Goal: Task Accomplishment & Management: Manage account settings

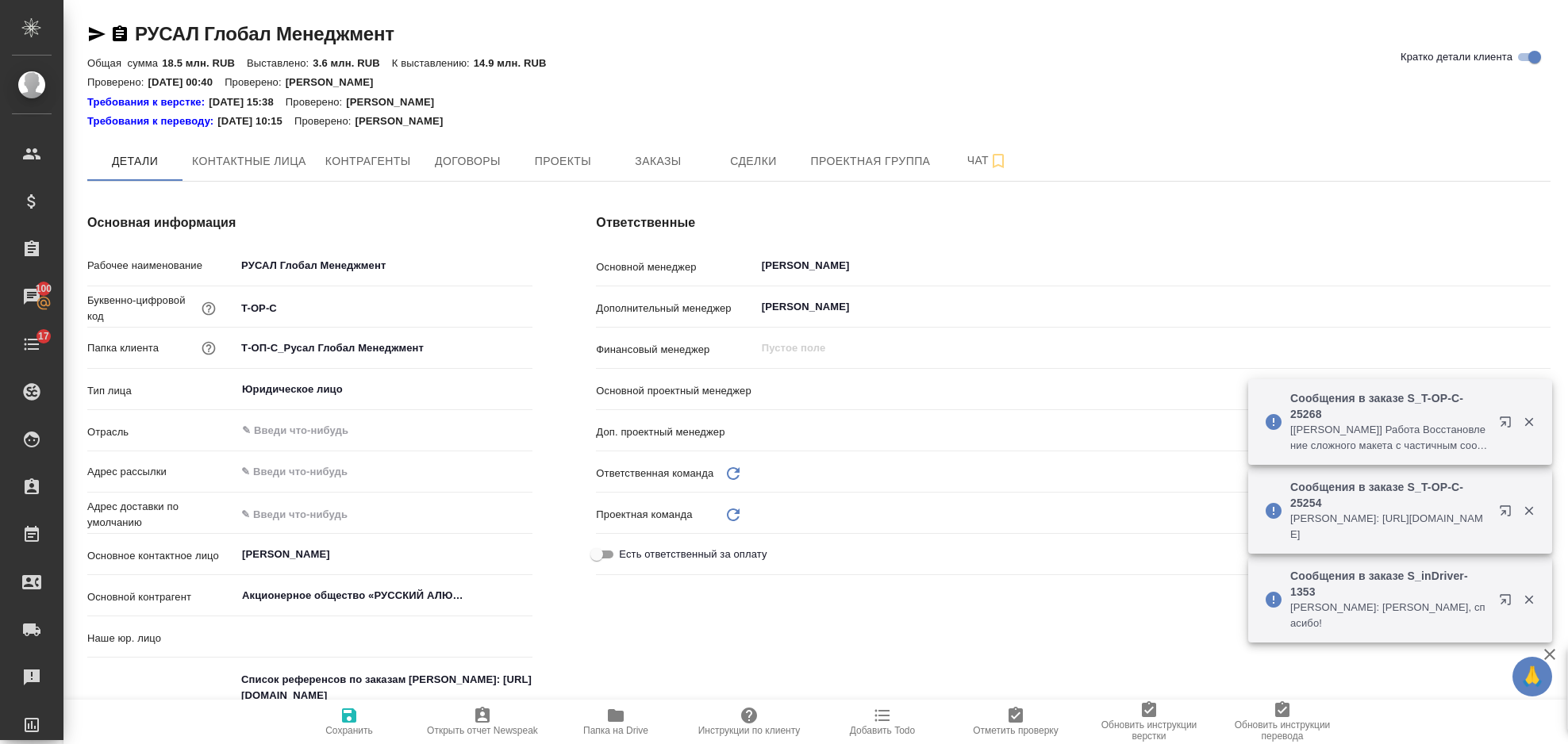
type input "(ТУ) ООО "Трактат""
type input "[PERSON_NAME]"
type input "Русал"
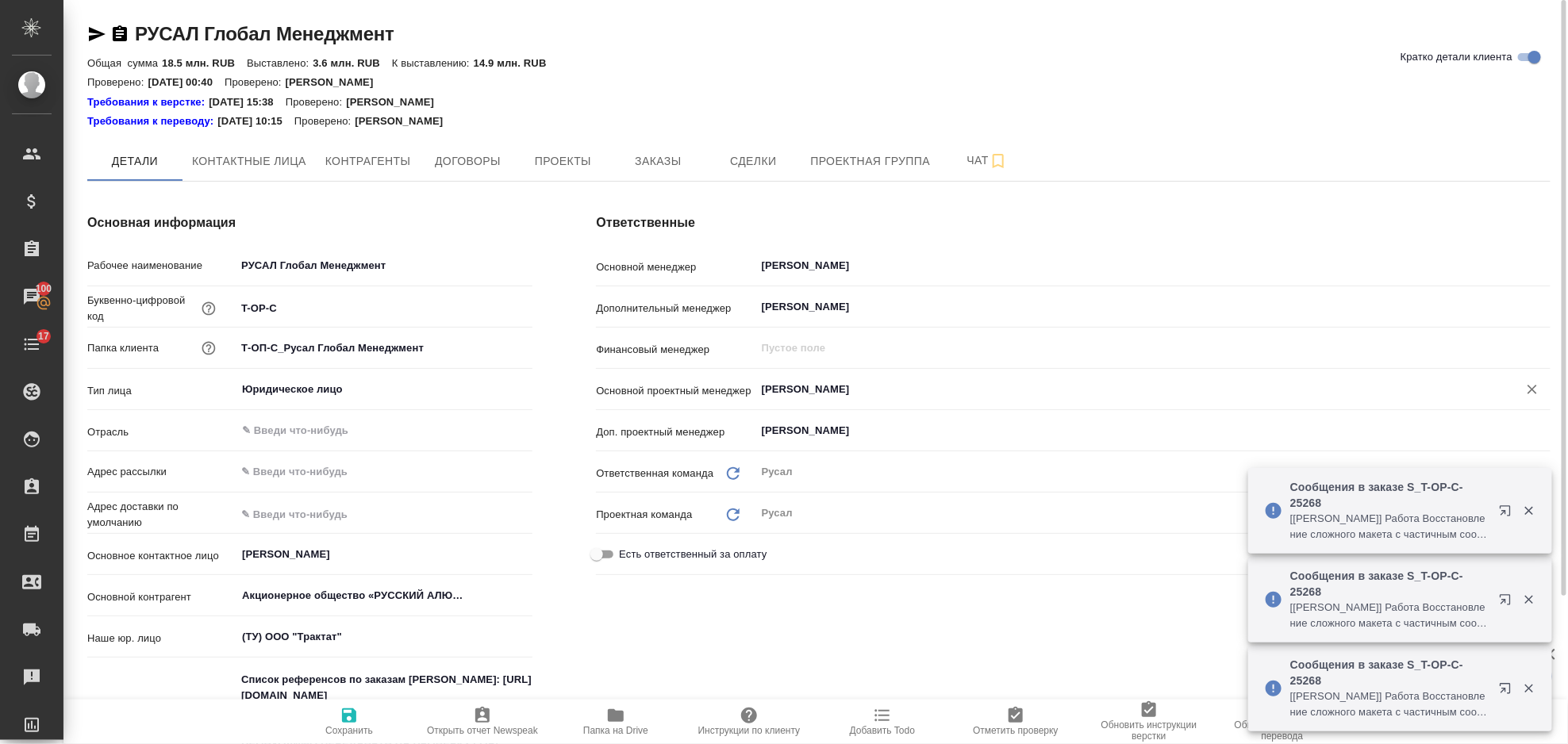
click at [931, 396] on input "[PERSON_NAME]" at bounding box center [1126, 390] width 732 height 19
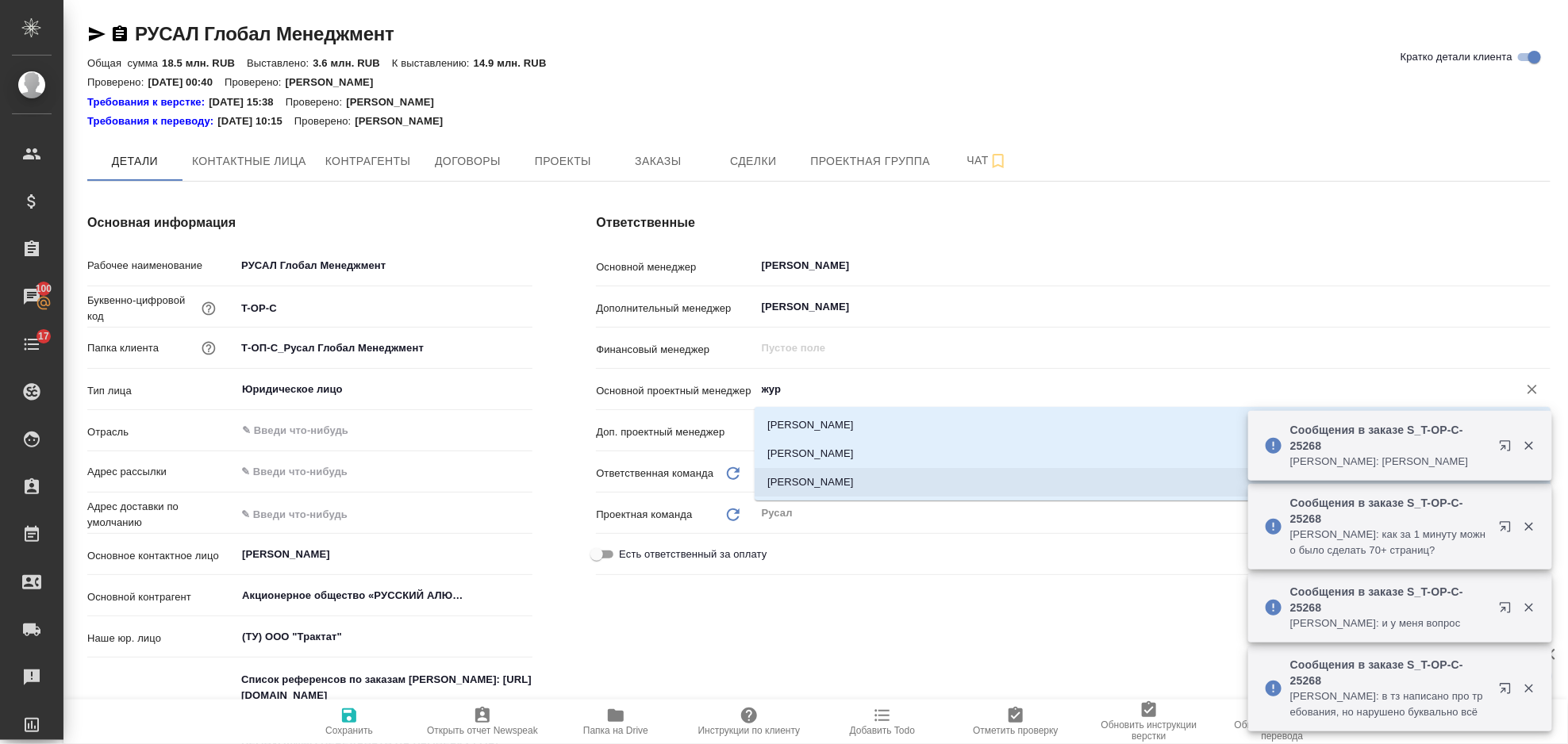
click at [886, 481] on li "[PERSON_NAME]" at bounding box center [1152, 483] width 796 height 28
type input "[PERSON_NAME]"
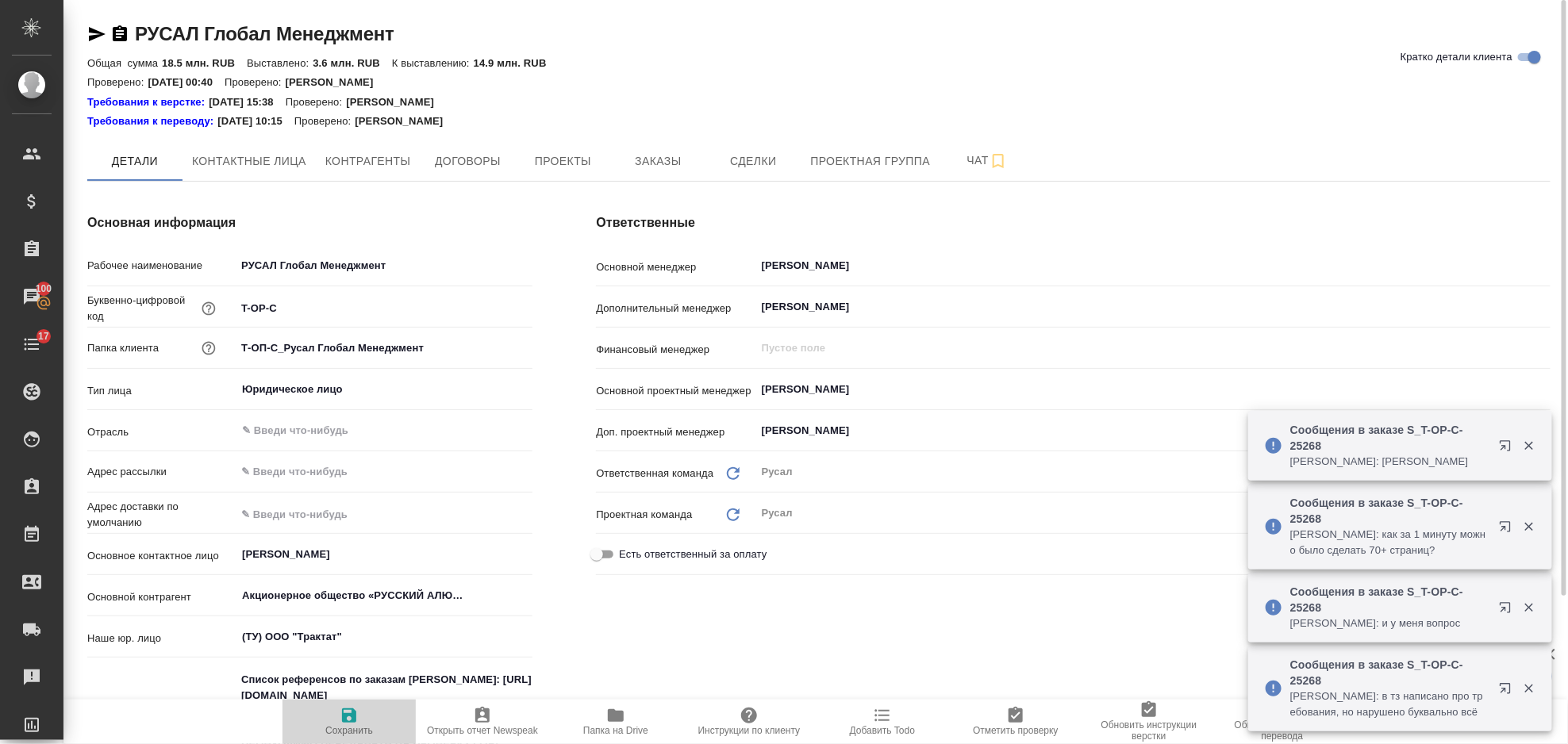
click at [347, 719] on icon "button" at bounding box center [349, 716] width 14 height 14
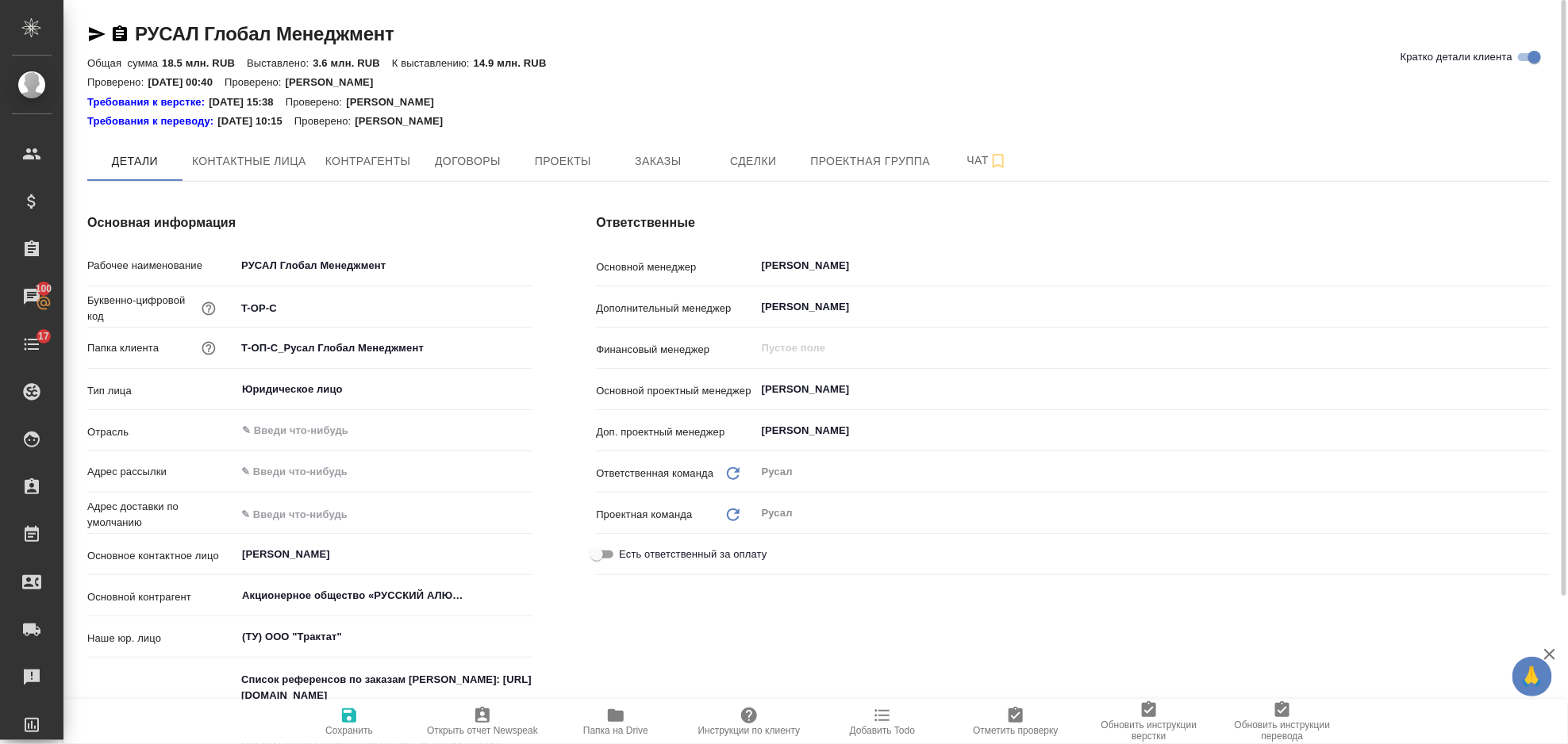
click at [336, 718] on span "Сохранить" at bounding box center [349, 721] width 114 height 30
type textarea "x"
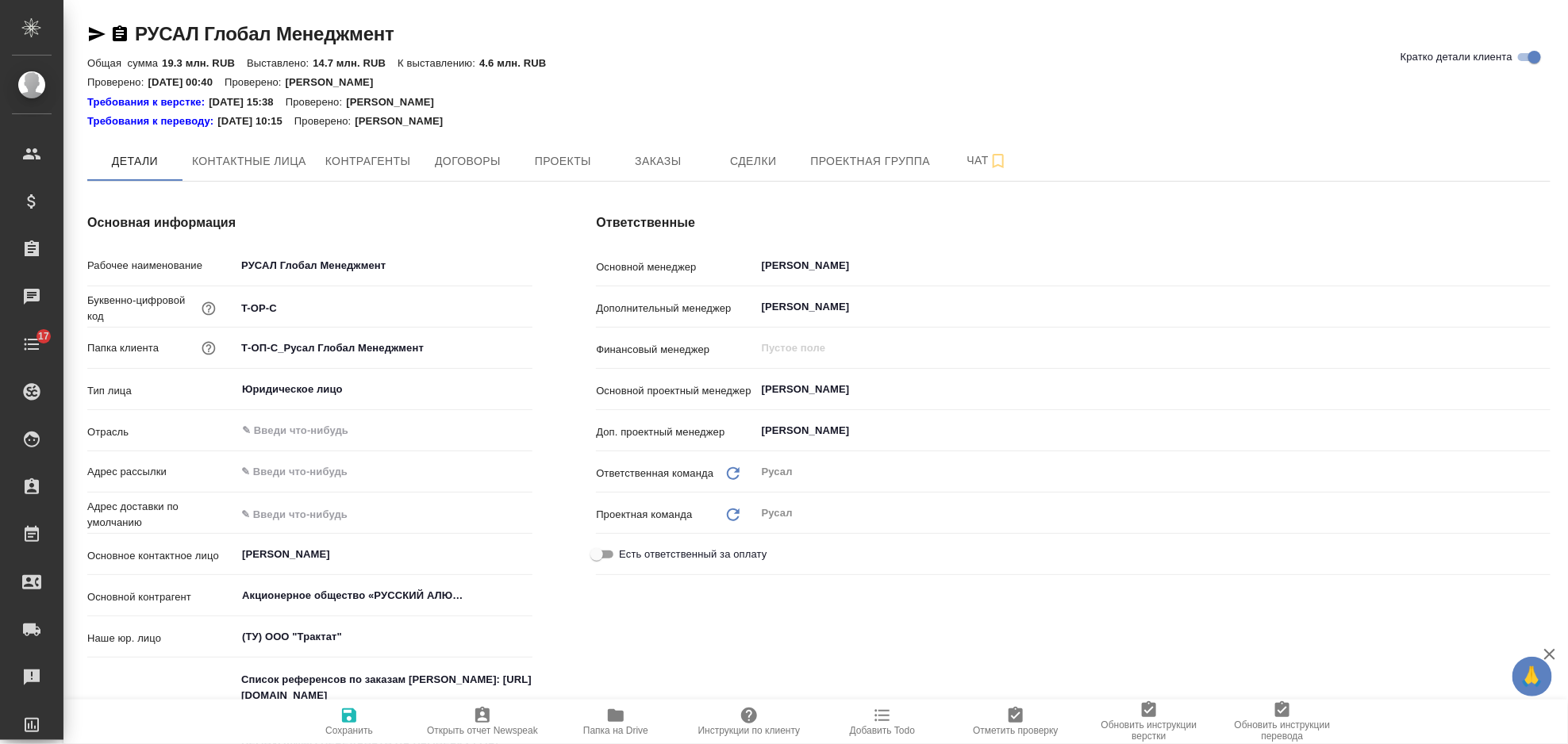
type textarea "x"
click at [930, 387] on input "[PERSON_NAME]" at bounding box center [1126, 390] width 732 height 19
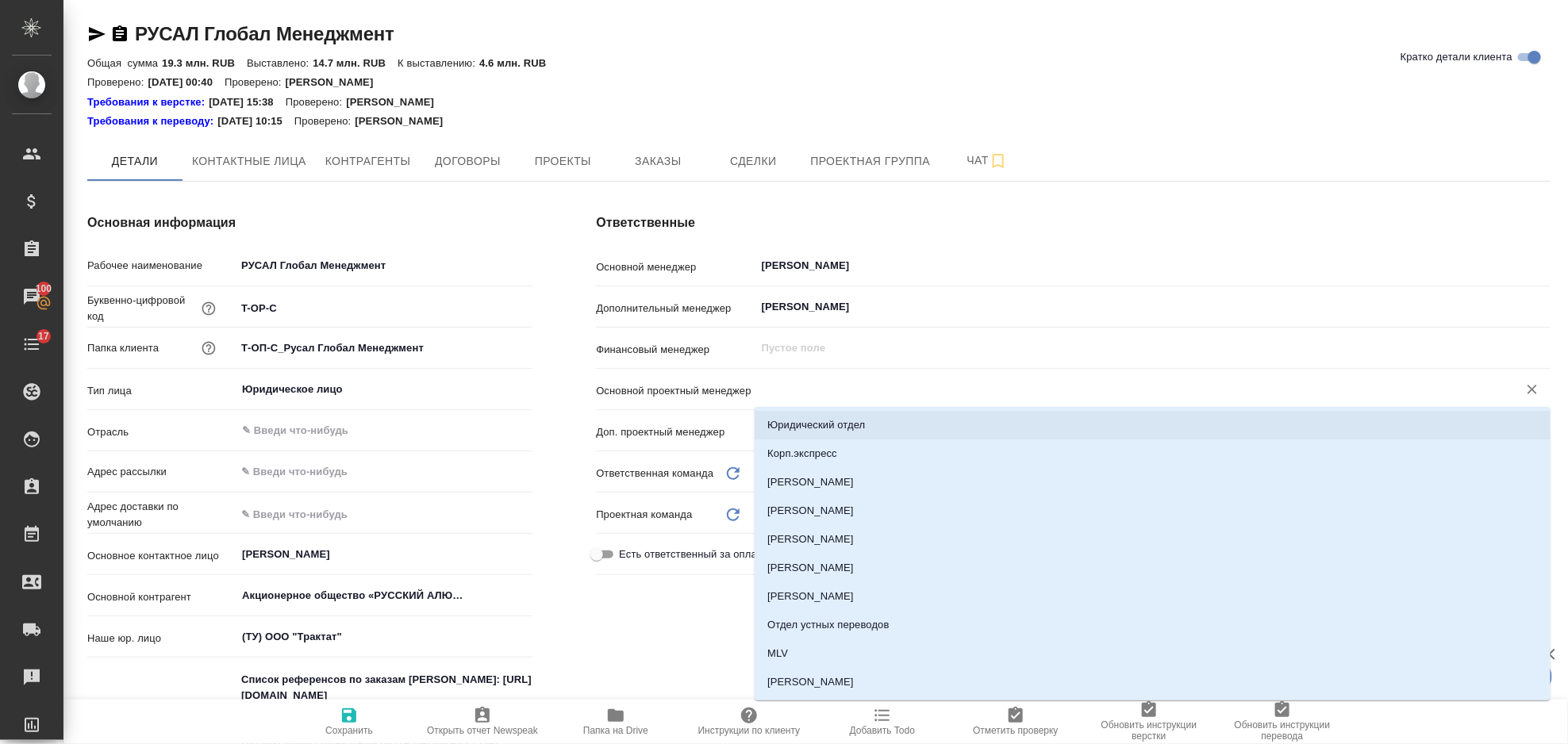
type textarea "x"
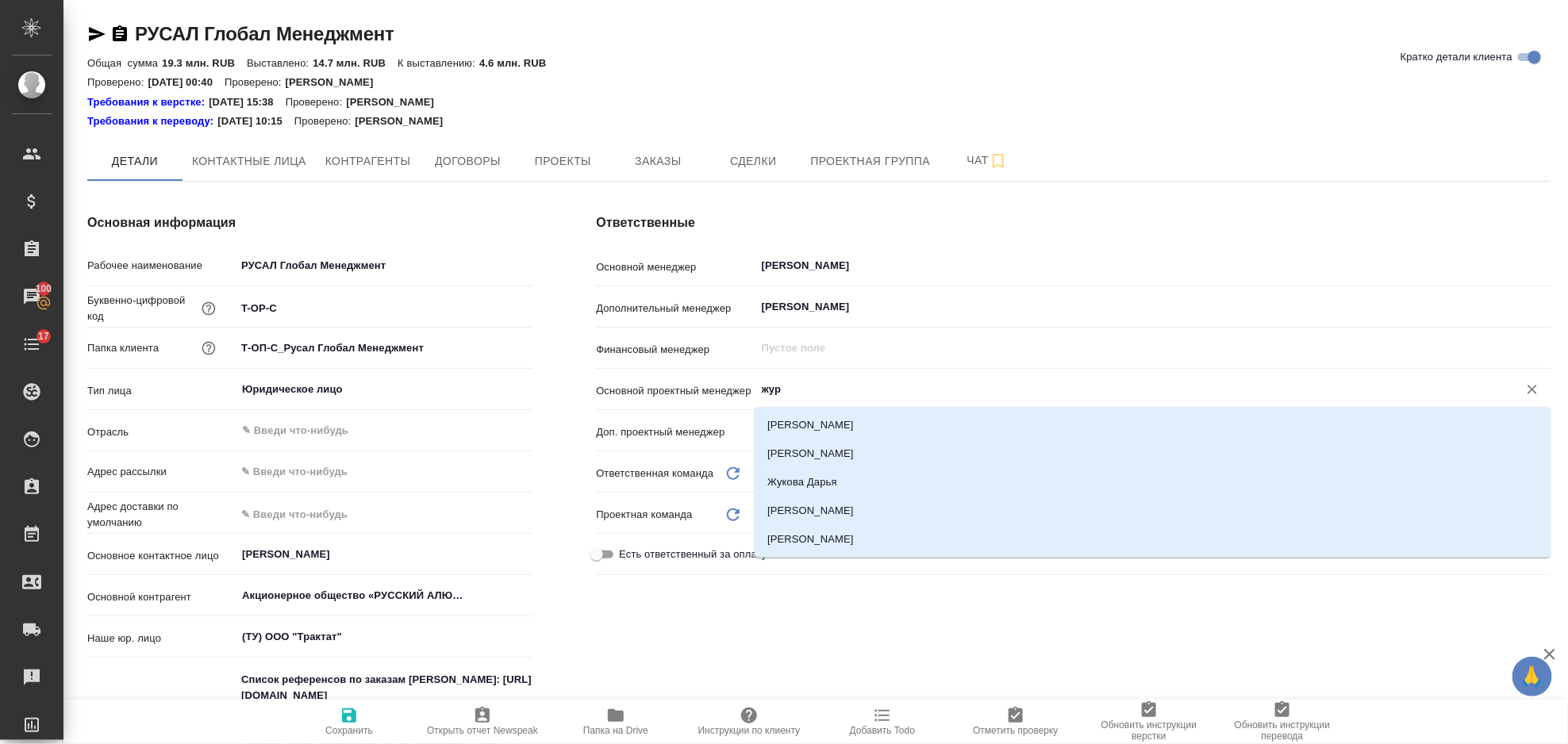
type input "жура"
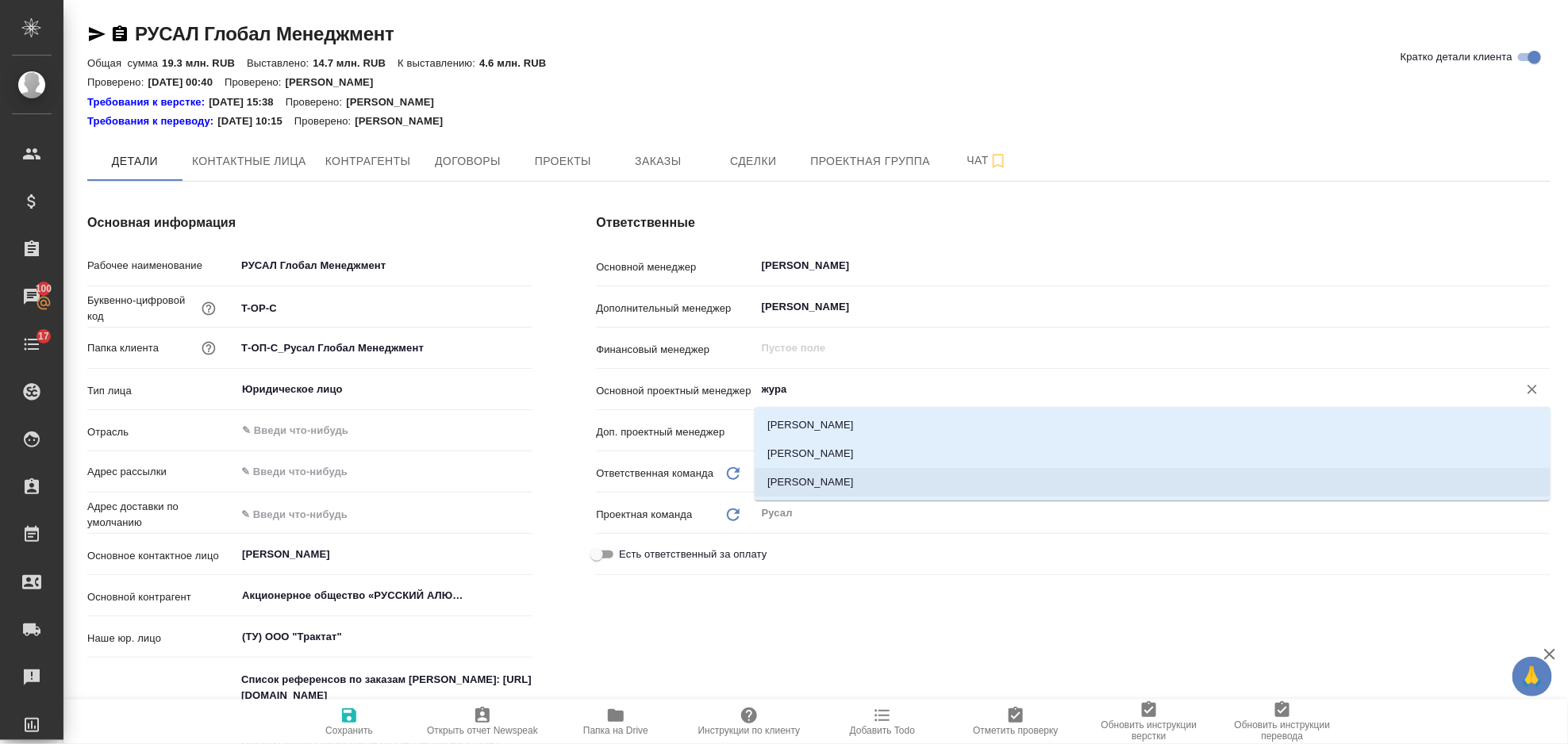
click at [859, 488] on li "[PERSON_NAME]" at bounding box center [1152, 483] width 796 height 28
type textarea "x"
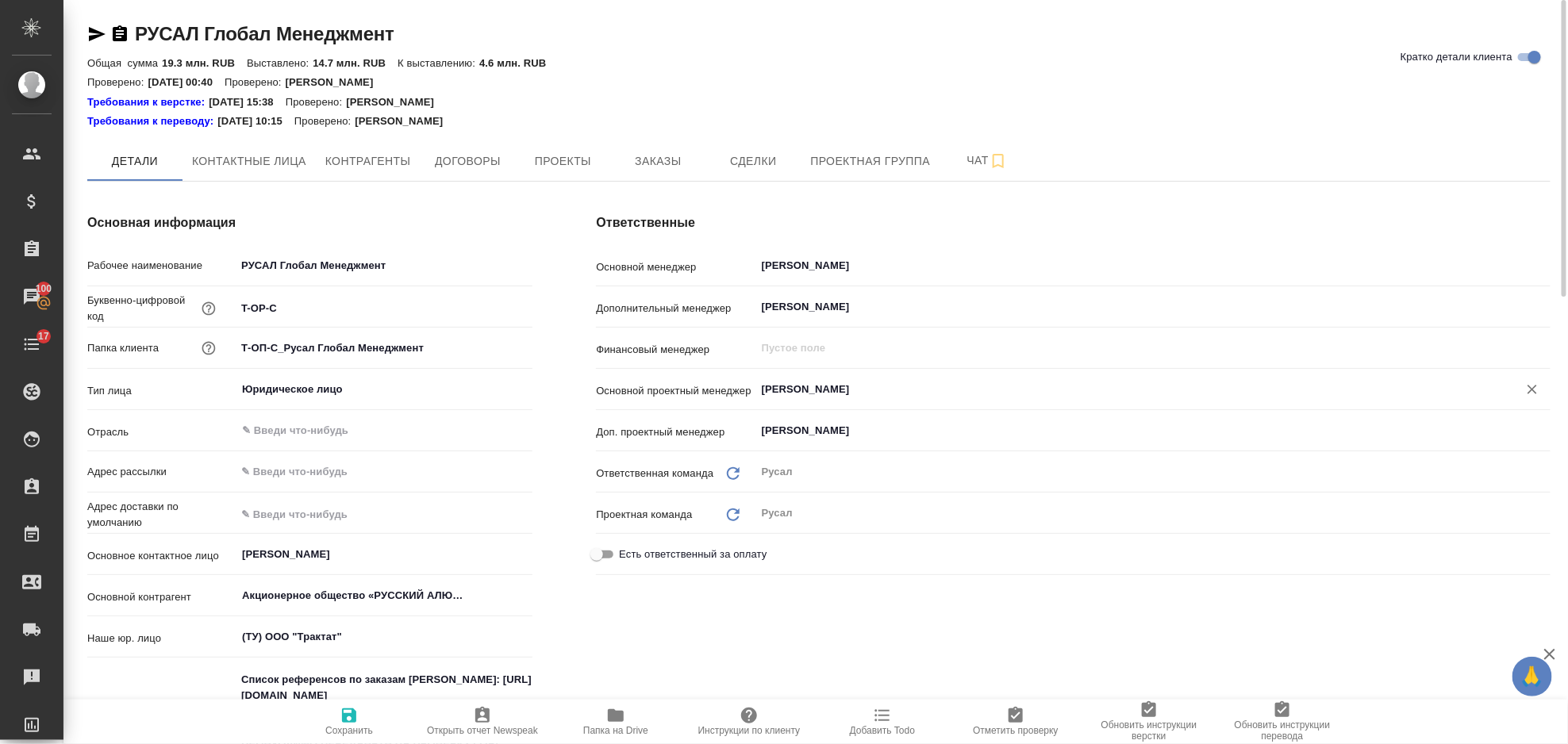
type input "[PERSON_NAME]"
click at [360, 726] on span "Сохранить" at bounding box center [349, 731] width 48 height 11
type textarea "x"
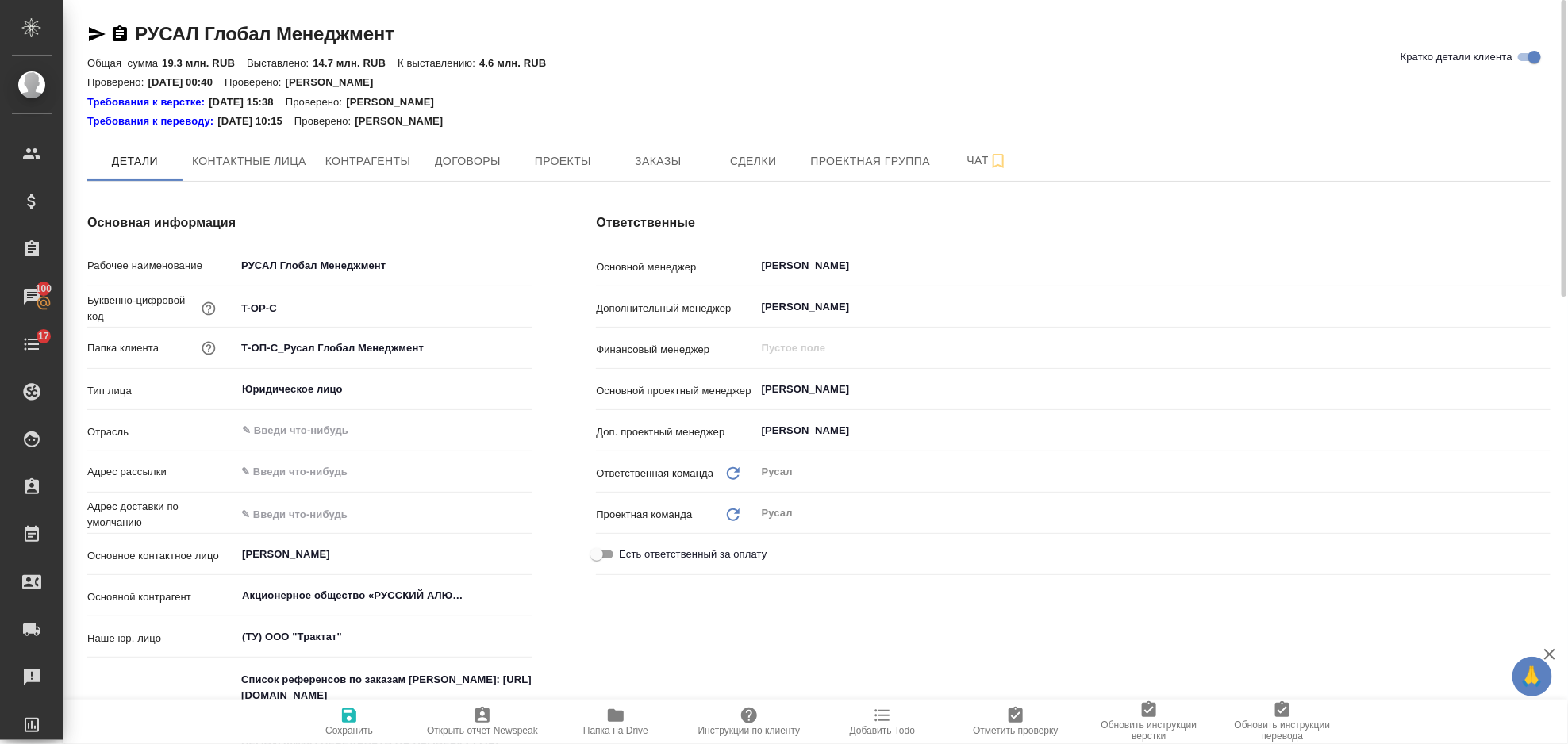
type textarea "x"
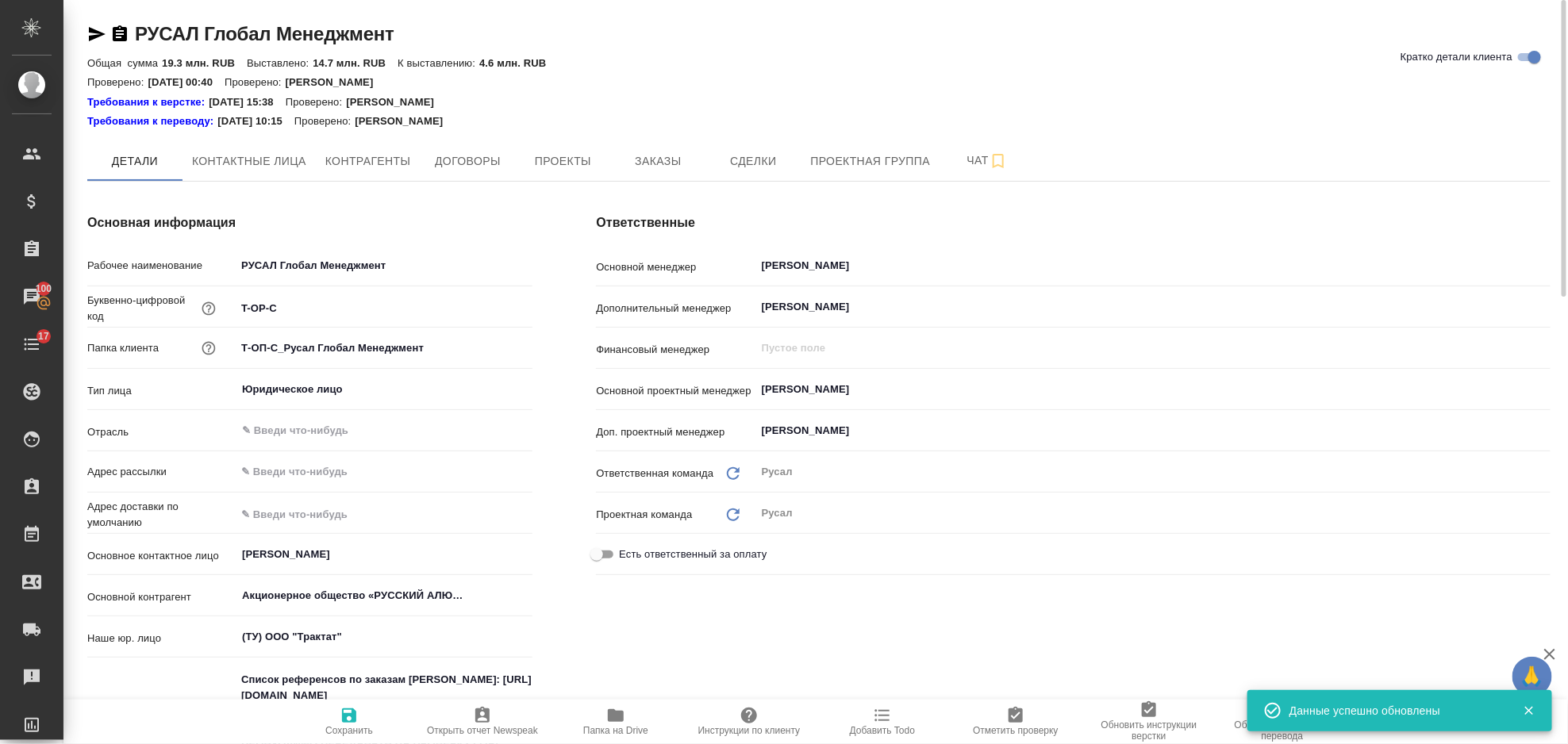
type textarea "x"
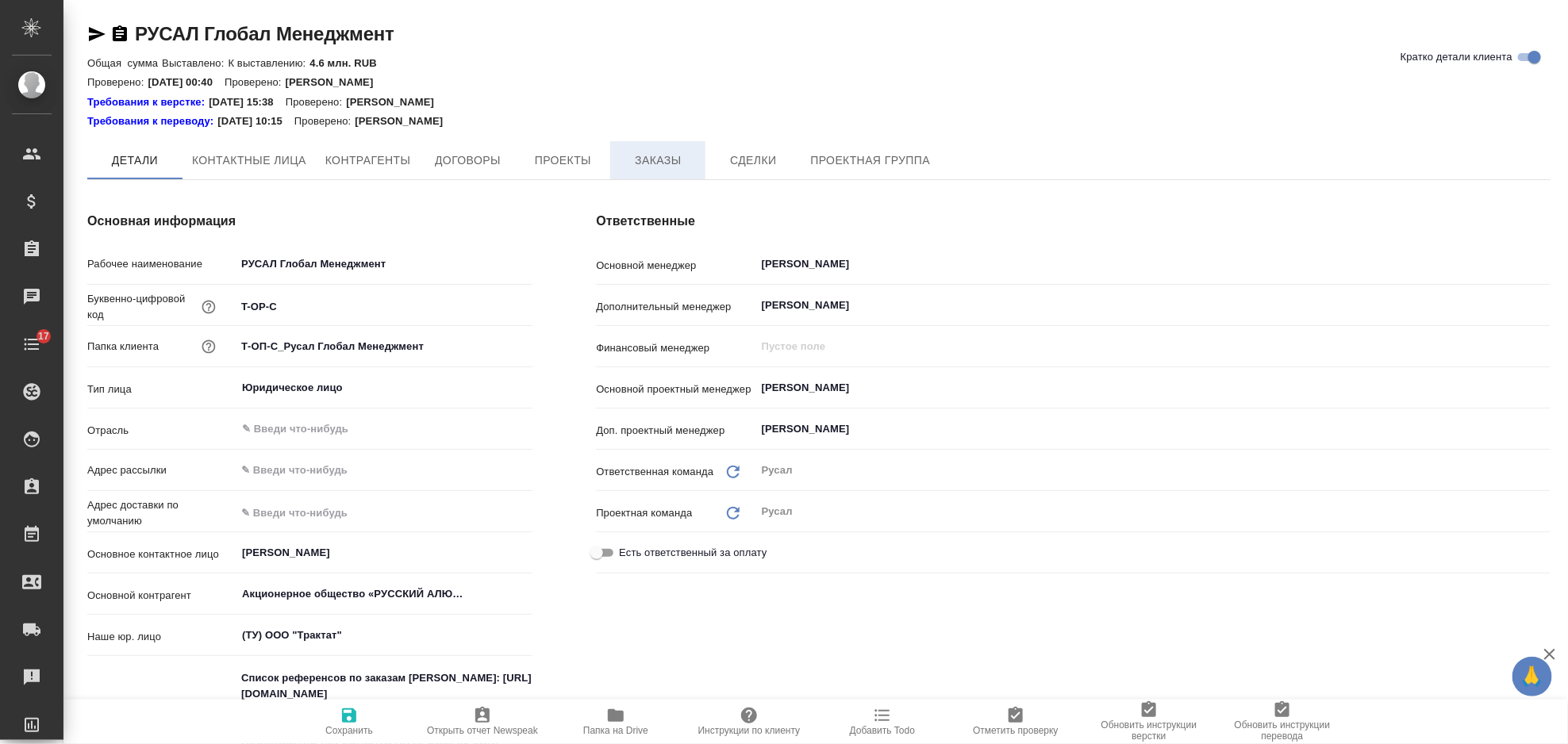
type textarea "x"
click at [670, 157] on span "Заказы" at bounding box center [657, 161] width 76 height 19
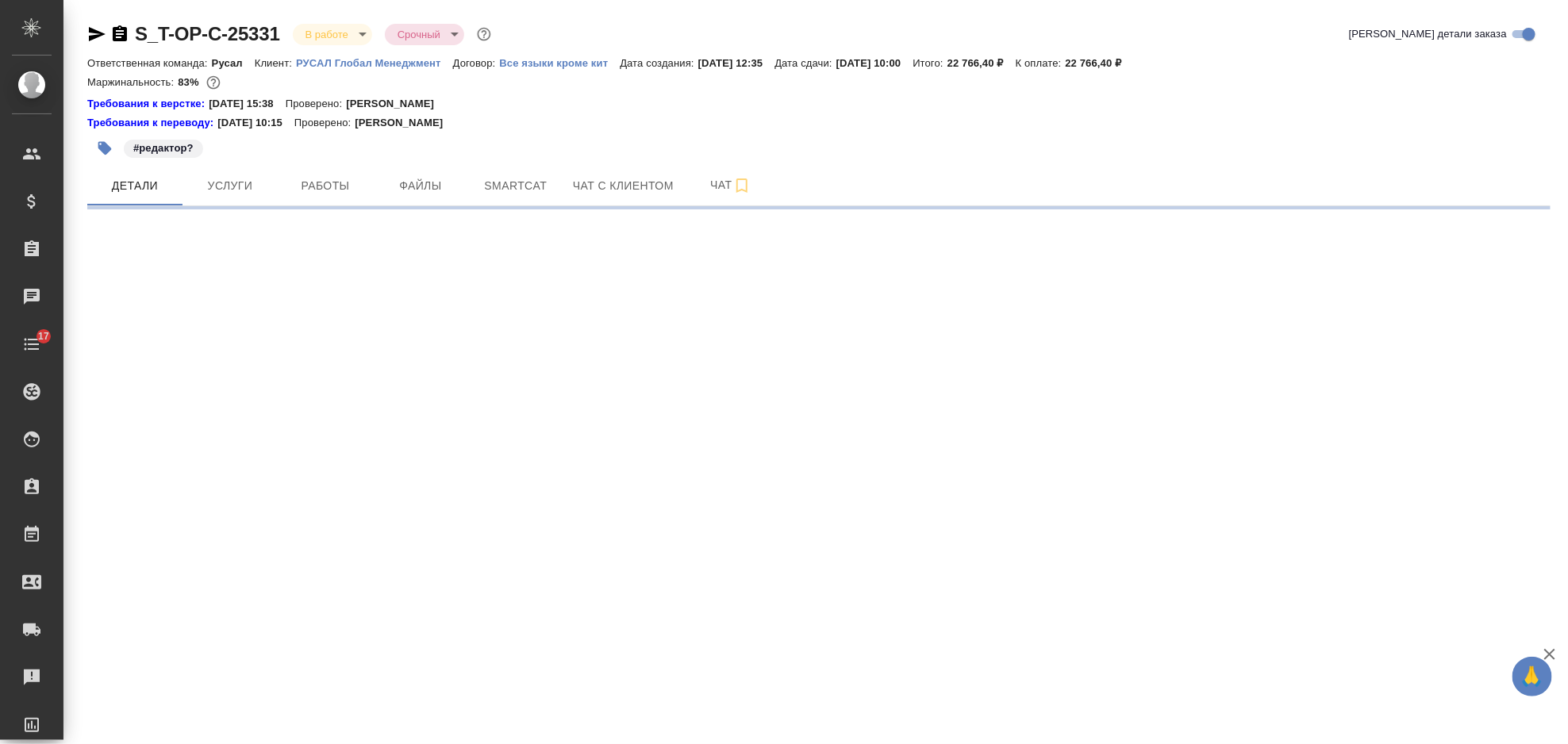
select select "RU"
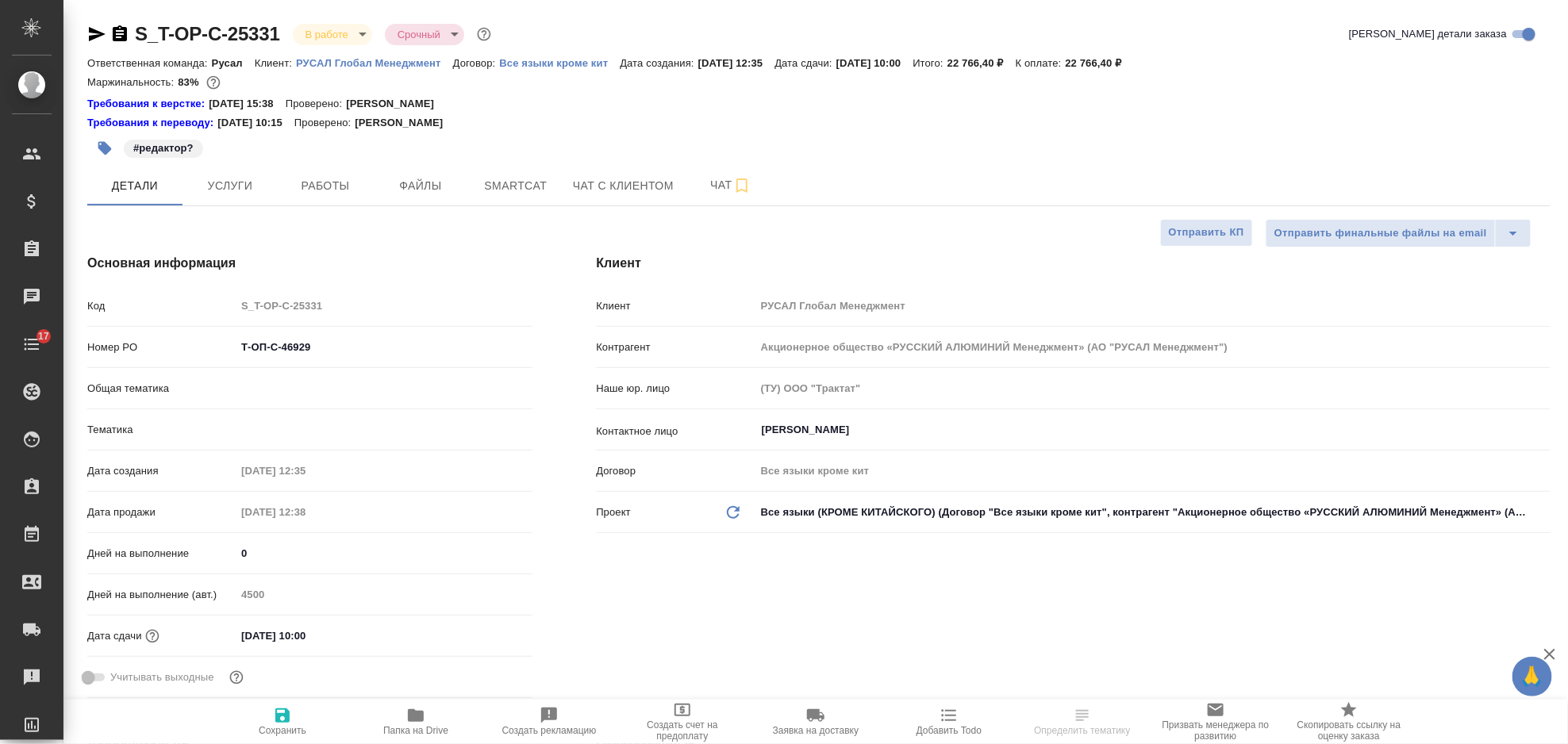
type textarea "x"
type input "[PERSON_NAME]"
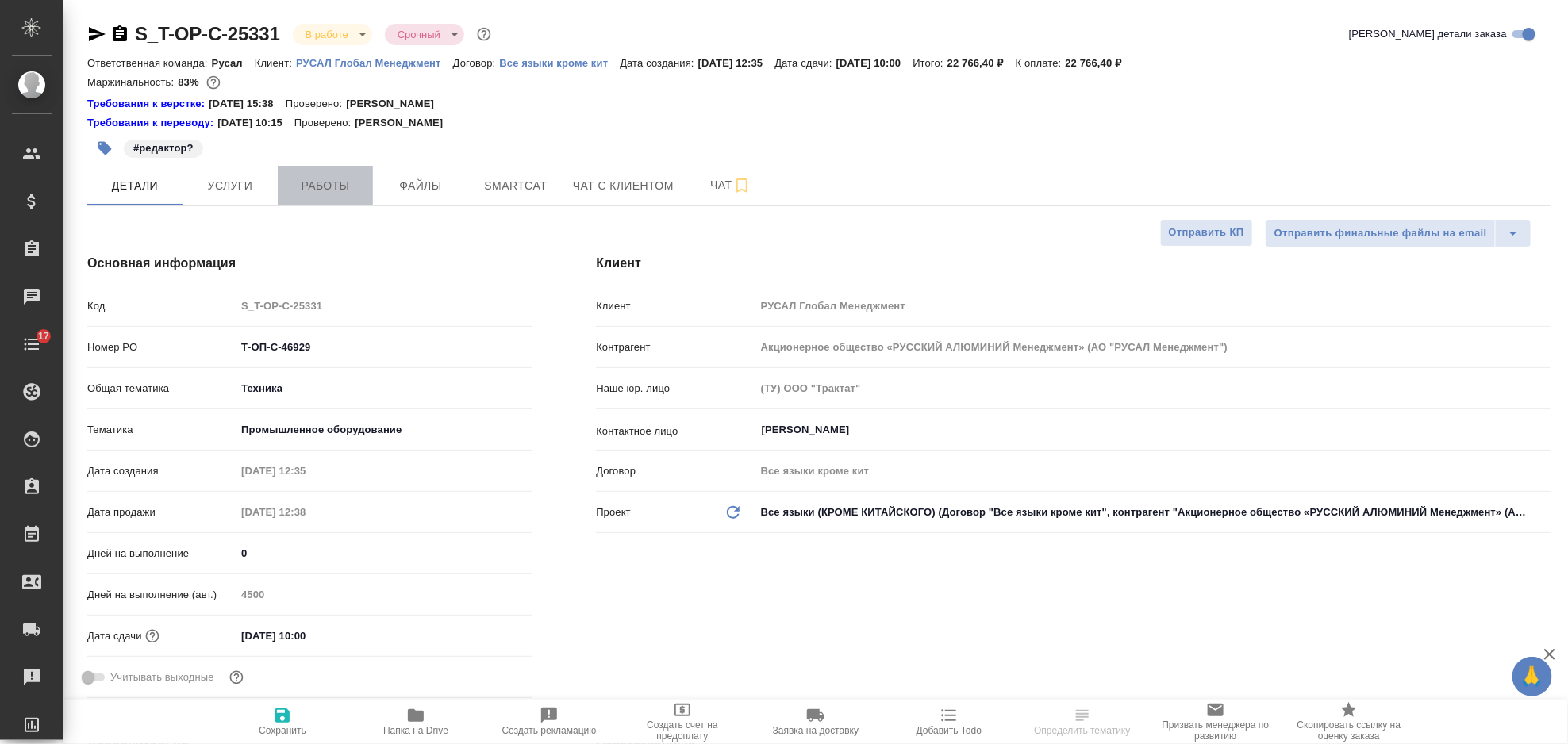
click at [339, 192] on span "Работы" at bounding box center [326, 186] width 76 height 19
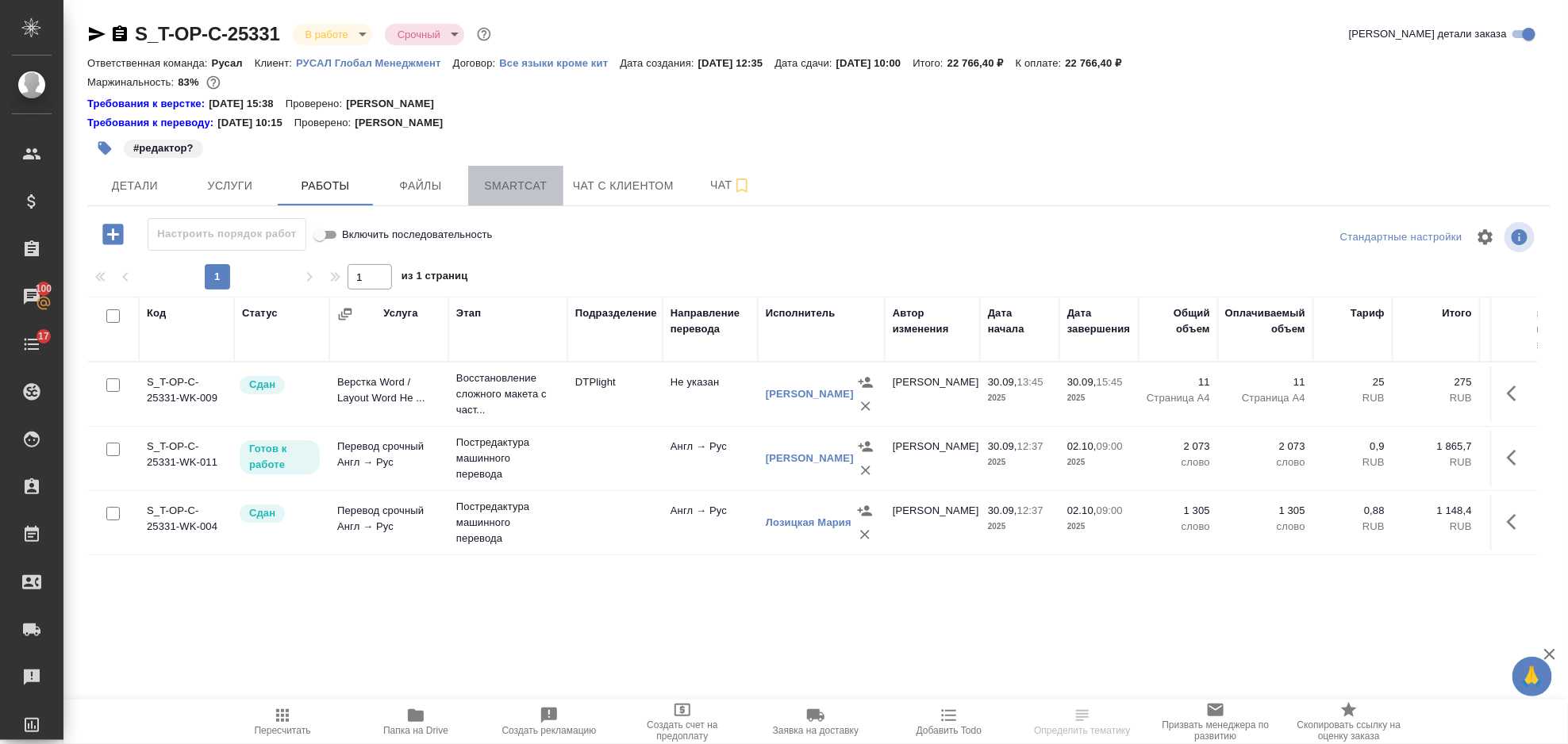
click at [490, 177] on span "Smartcat" at bounding box center [515, 186] width 76 height 19
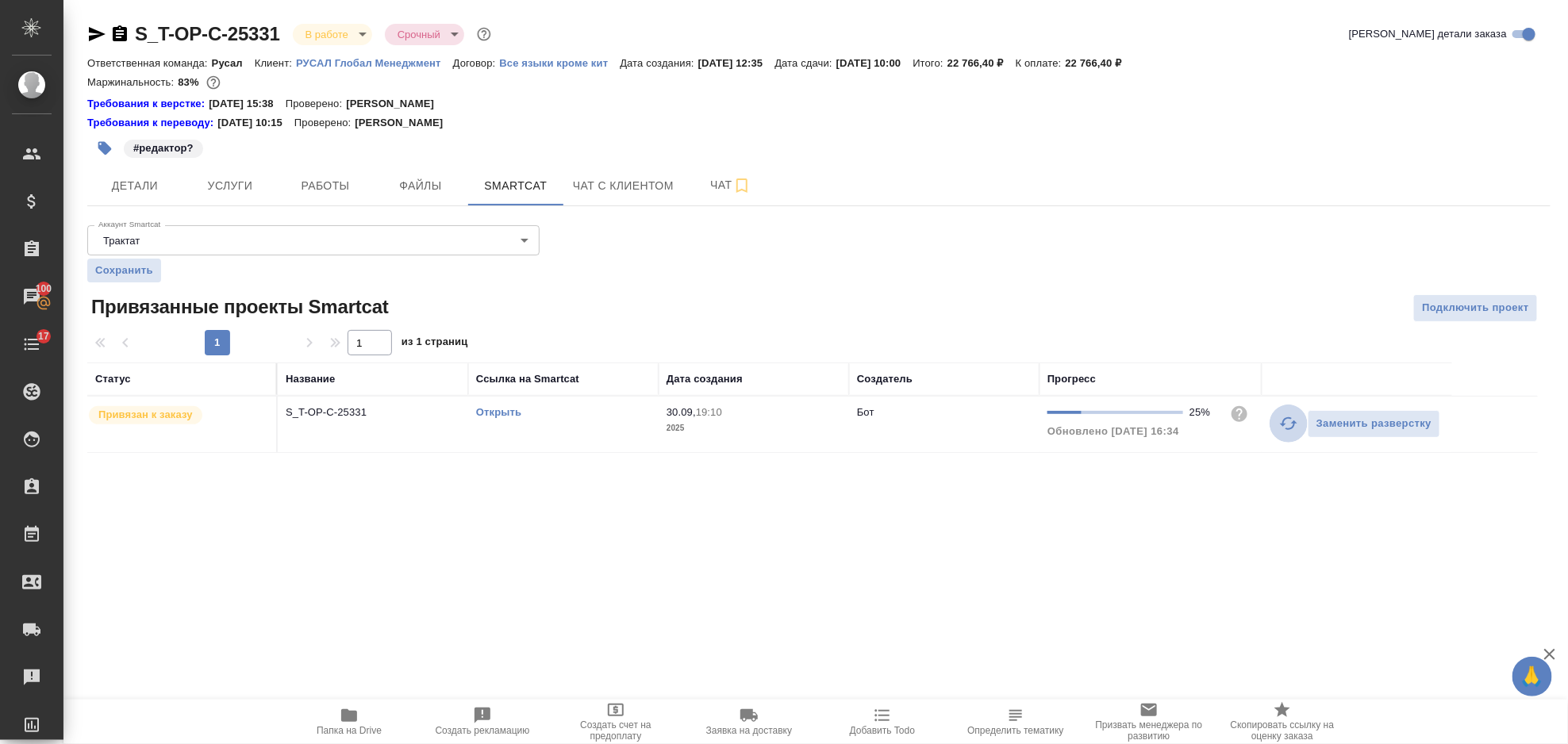
click at [1284, 431] on icon "button" at bounding box center [1289, 424] width 19 height 19
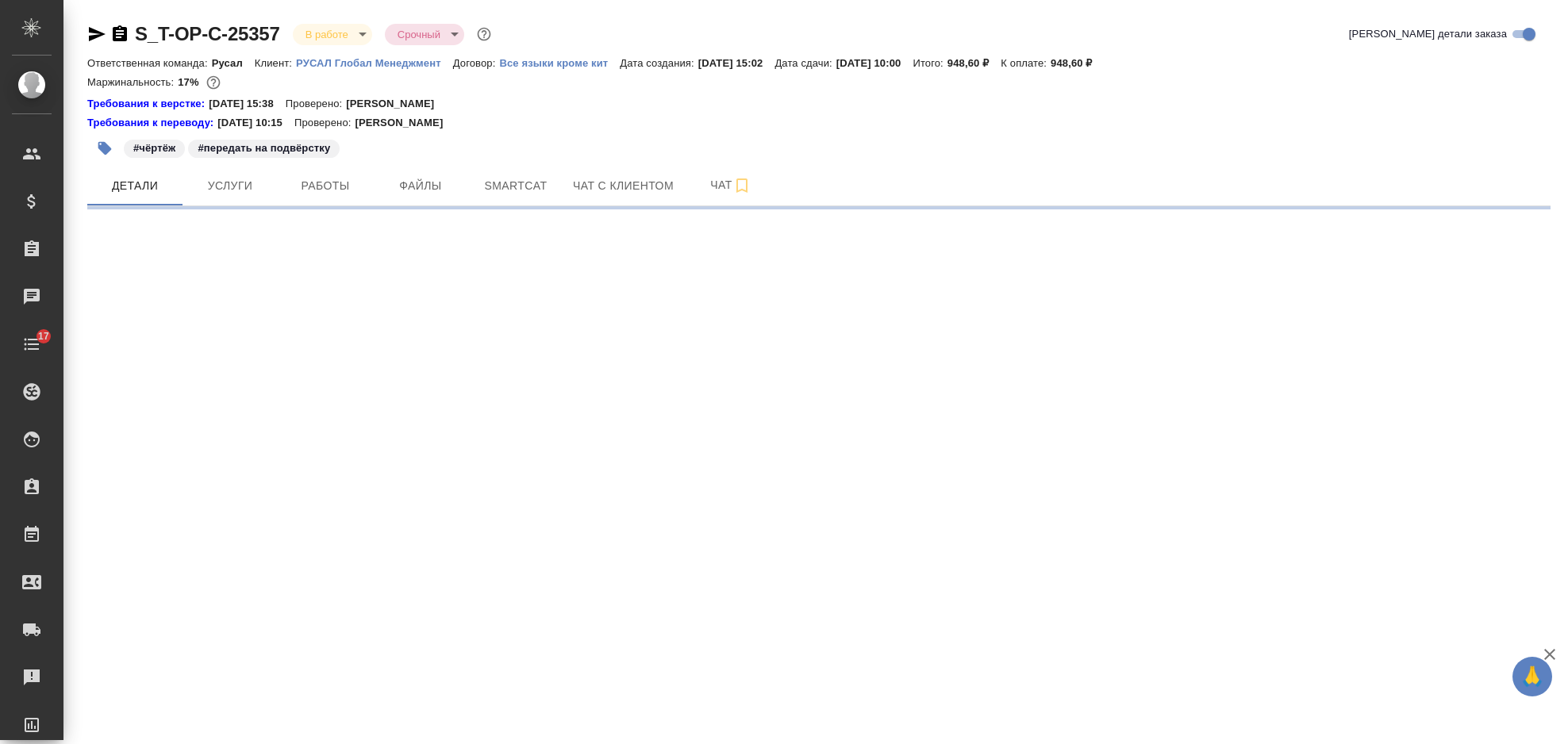
select select "RU"
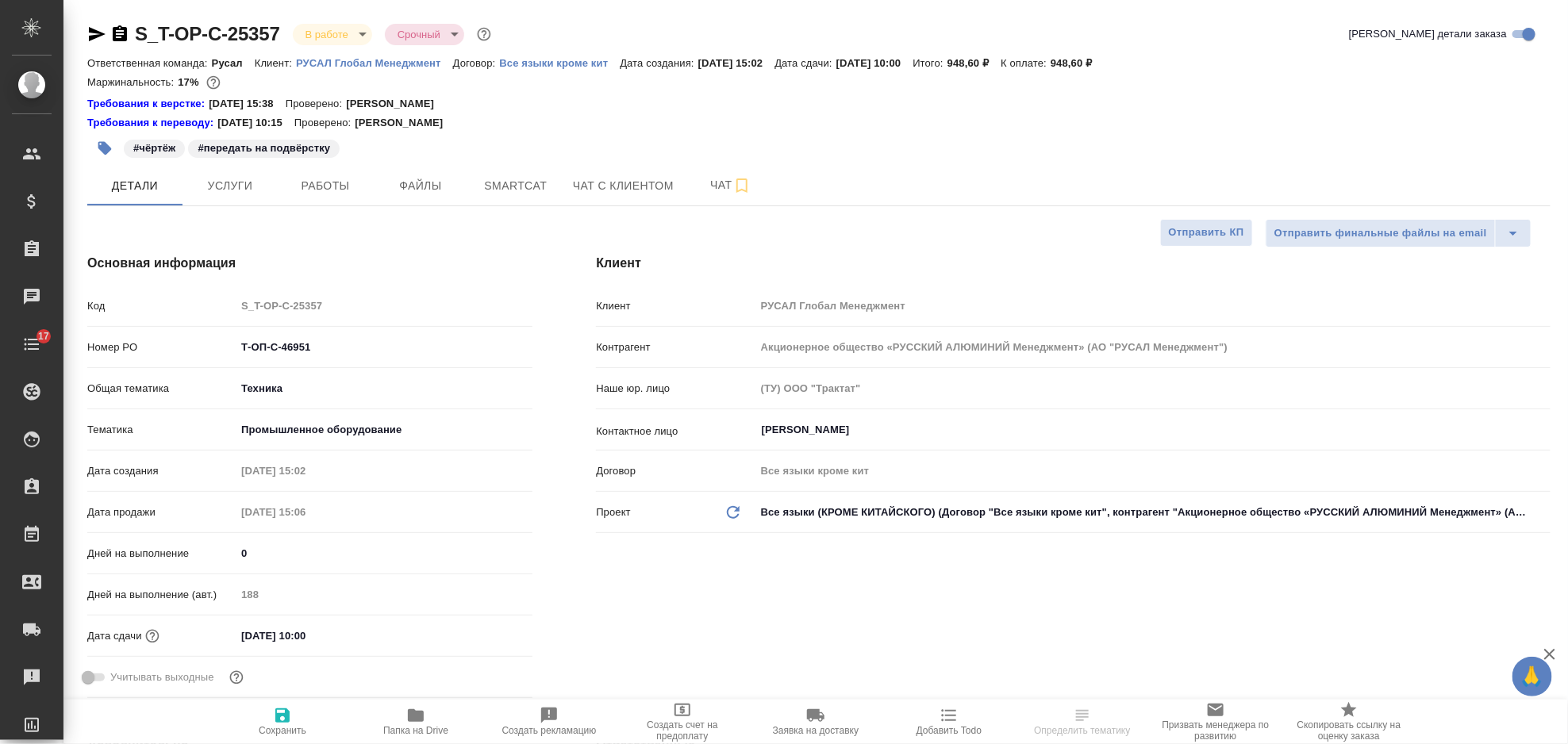
type textarea "x"
click at [499, 178] on span "Smartcat" at bounding box center [515, 186] width 76 height 19
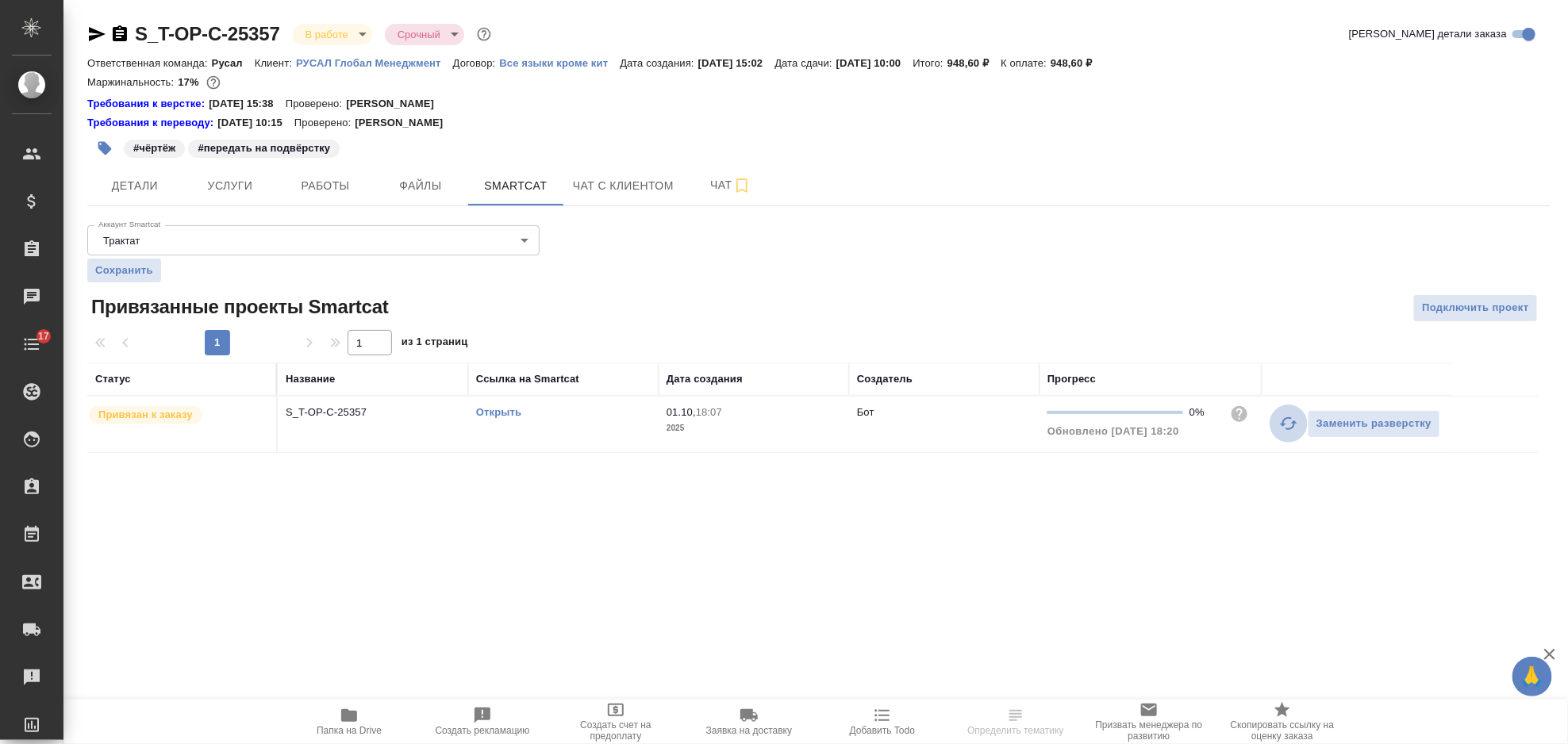
click at [1283, 421] on icon "button" at bounding box center [1288, 424] width 18 height 12
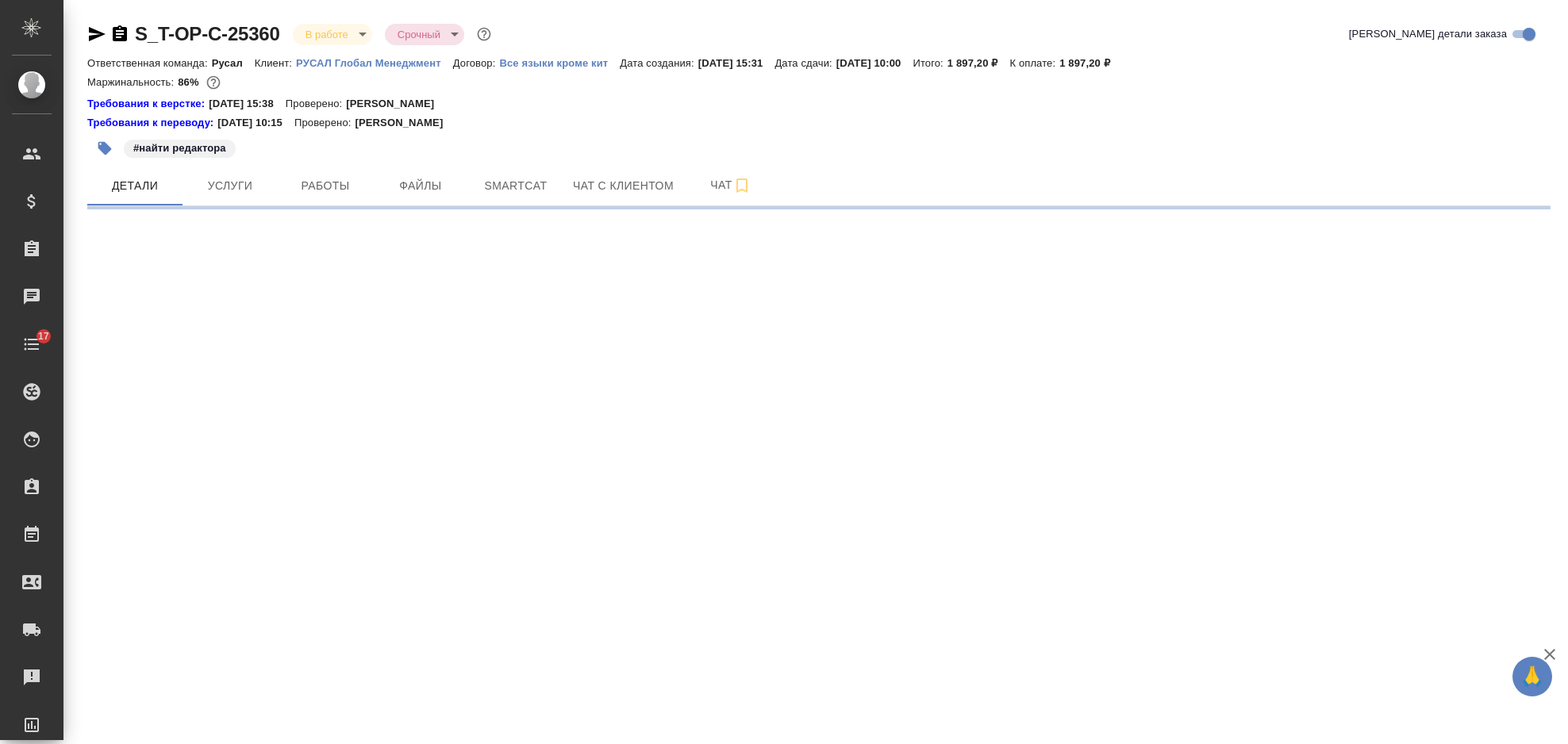
select select "RU"
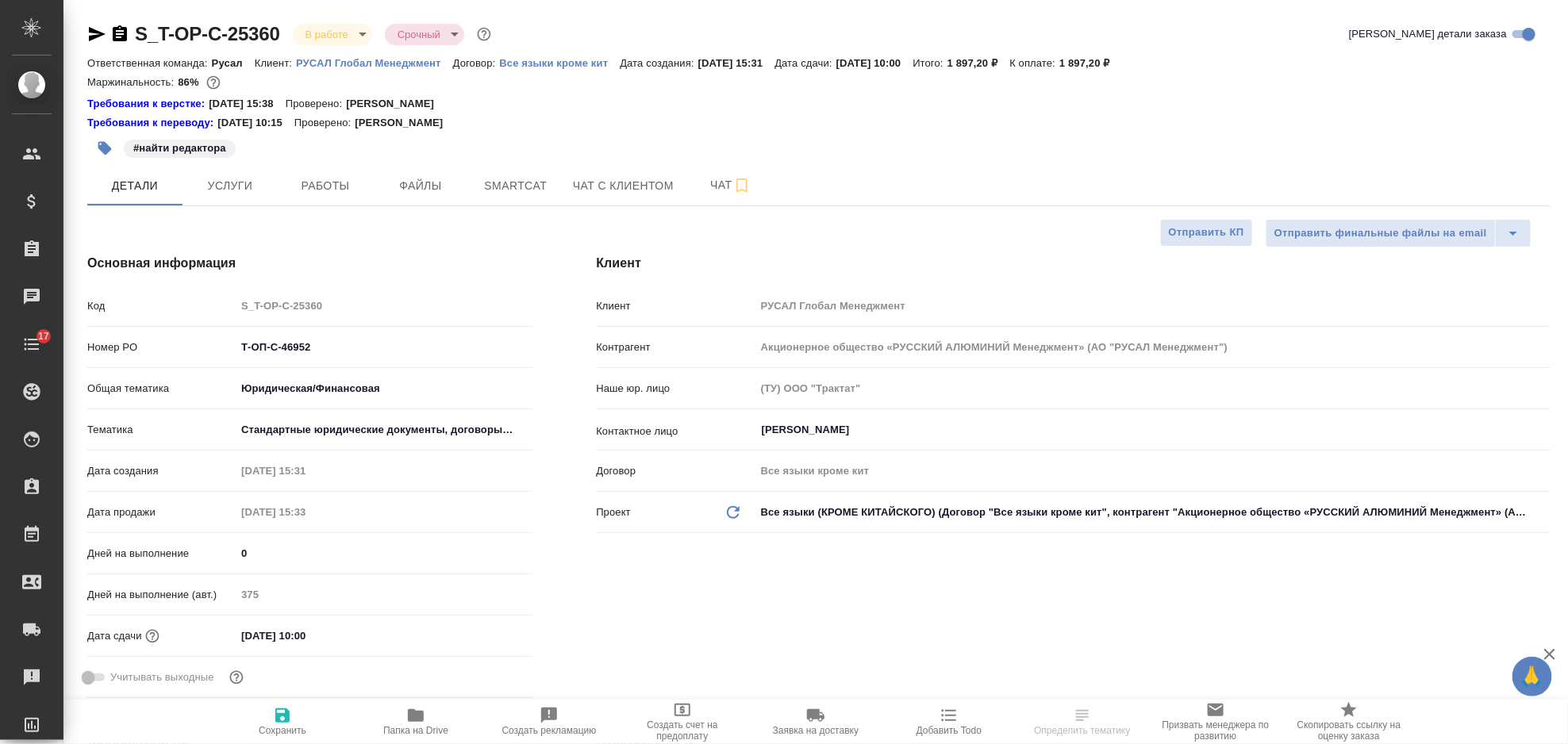
type textarea "x"
click at [506, 163] on div "#найти редактора" at bounding box center [574, 148] width 975 height 35
click at [515, 177] on span "Smartcat" at bounding box center [515, 186] width 76 height 19
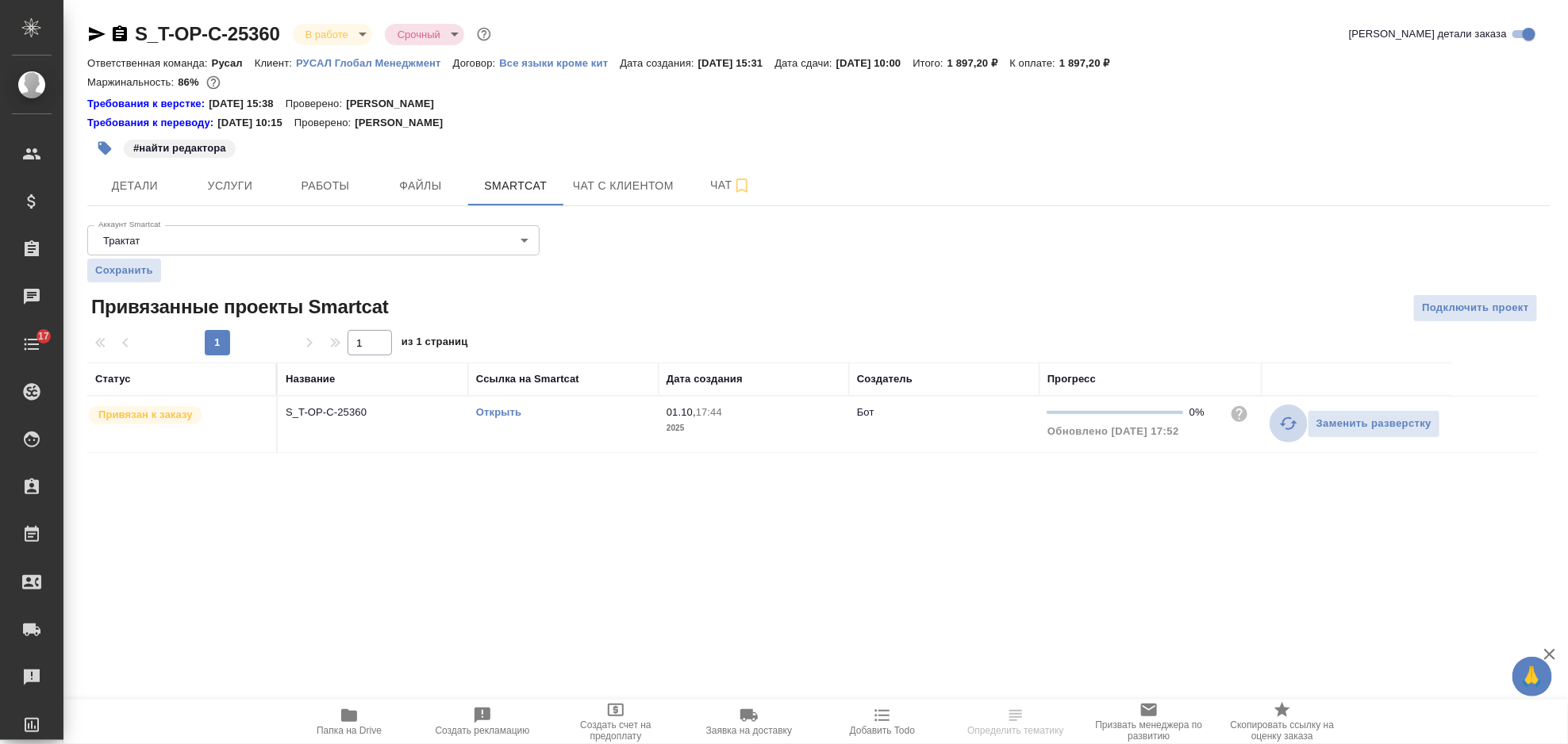
click at [1287, 432] on icon "button" at bounding box center [1289, 424] width 19 height 19
